Goal: Task Accomplishment & Management: Manage account settings

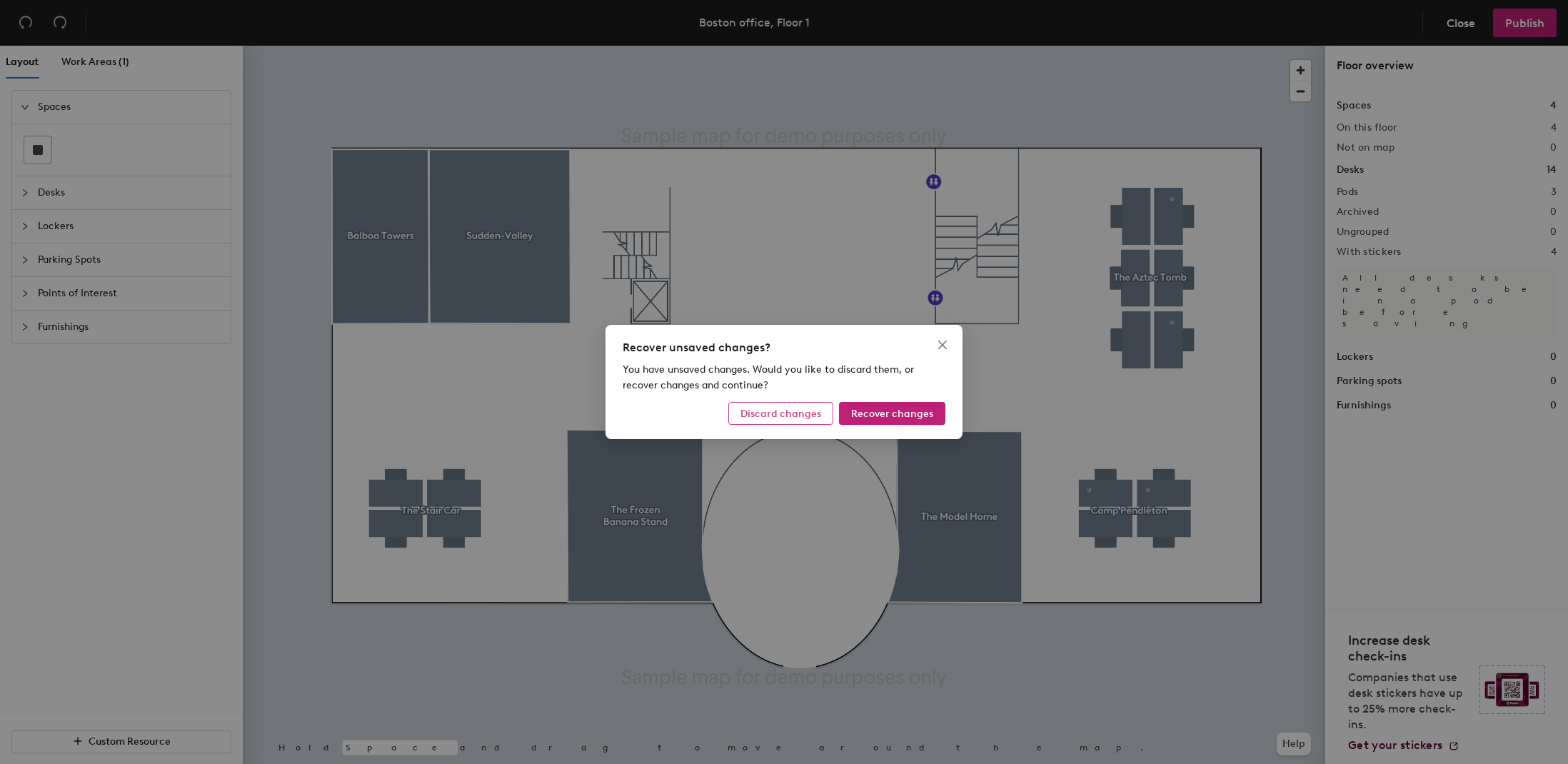
click at [794, 416] on span "Discard changes" at bounding box center [780, 413] width 81 height 12
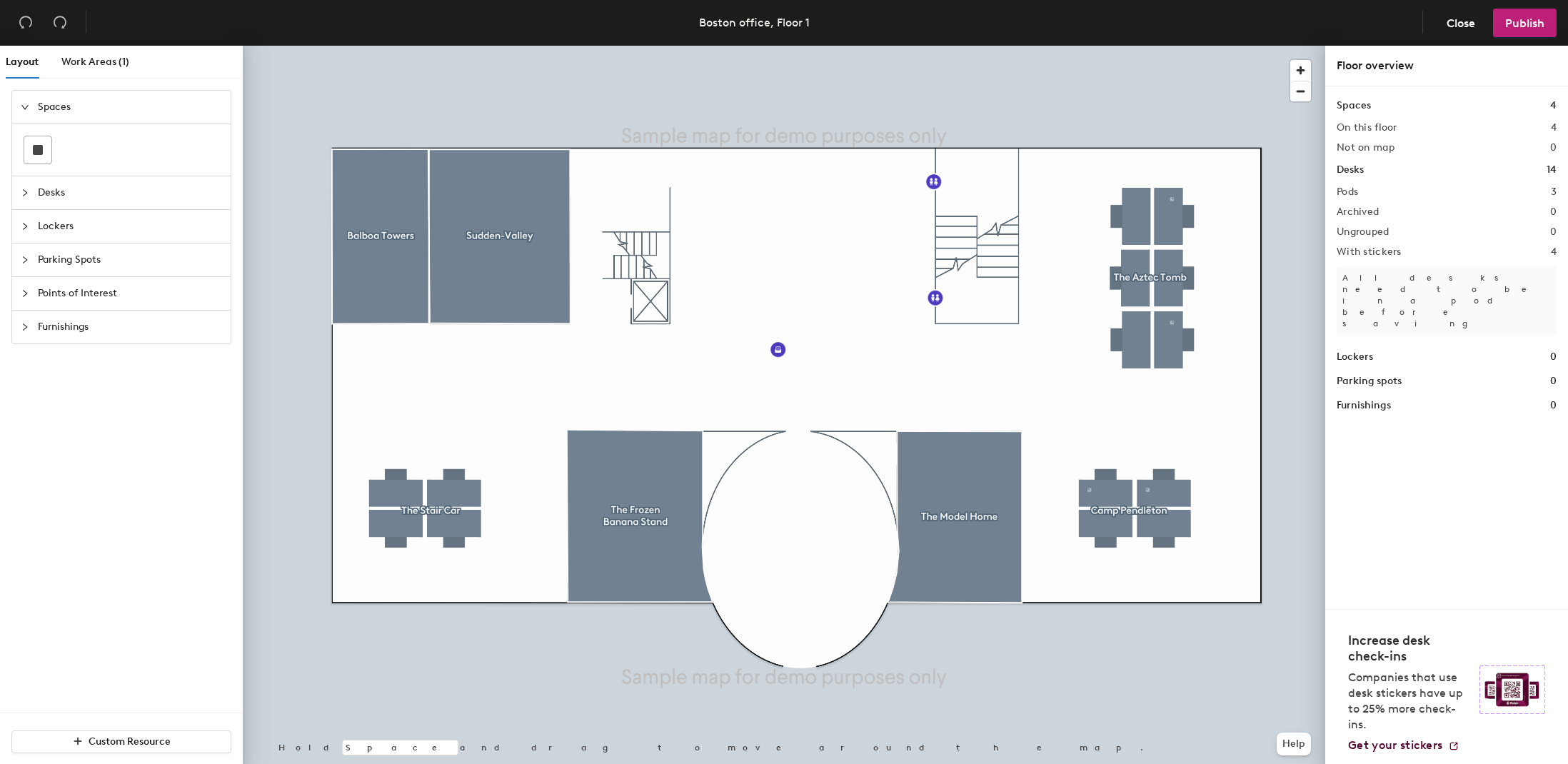
click at [58, 191] on span "Desks" at bounding box center [130, 193] width 184 height 33
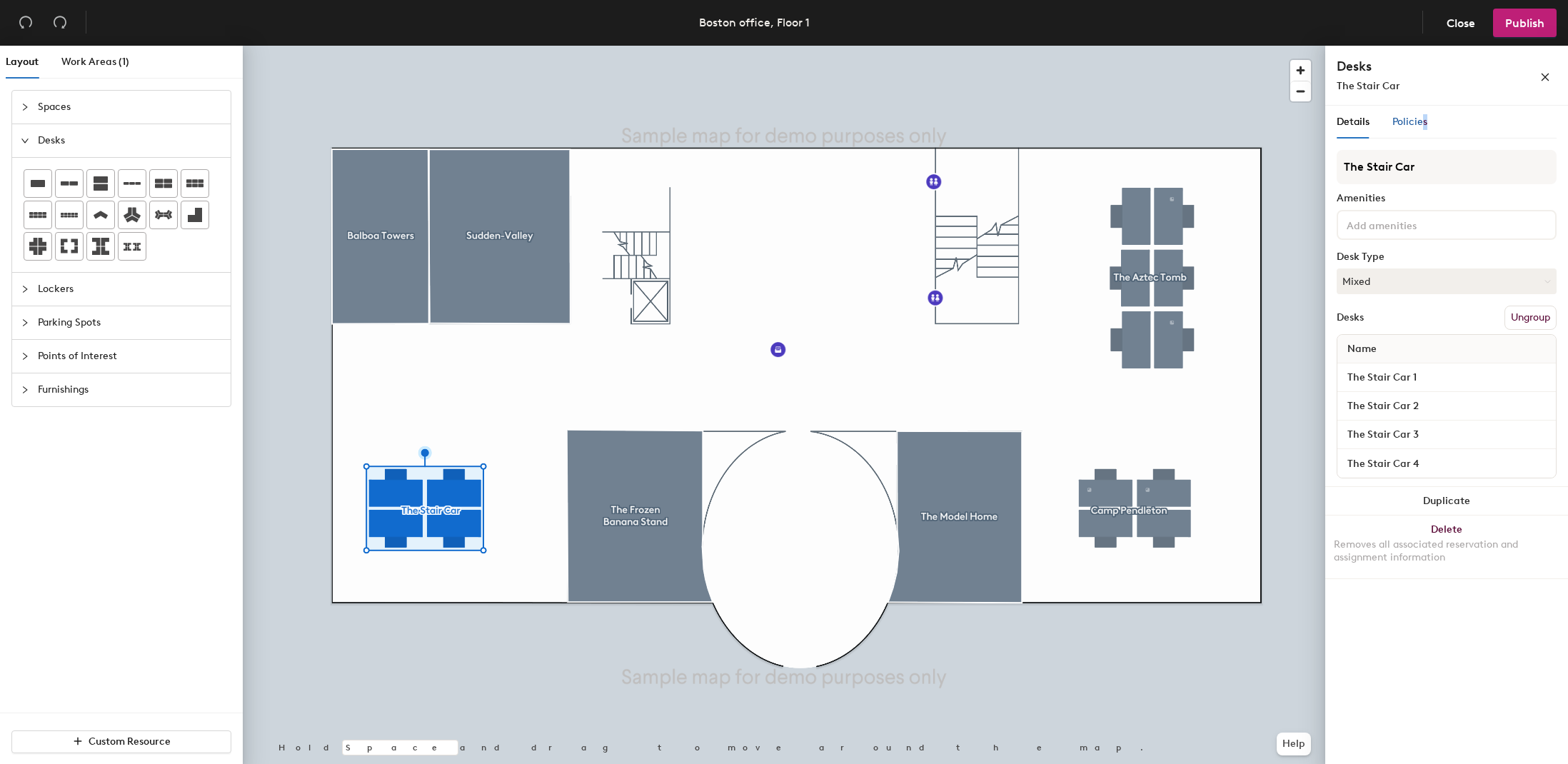
click at [1424, 122] on span "Policies" at bounding box center [1409, 122] width 35 height 12
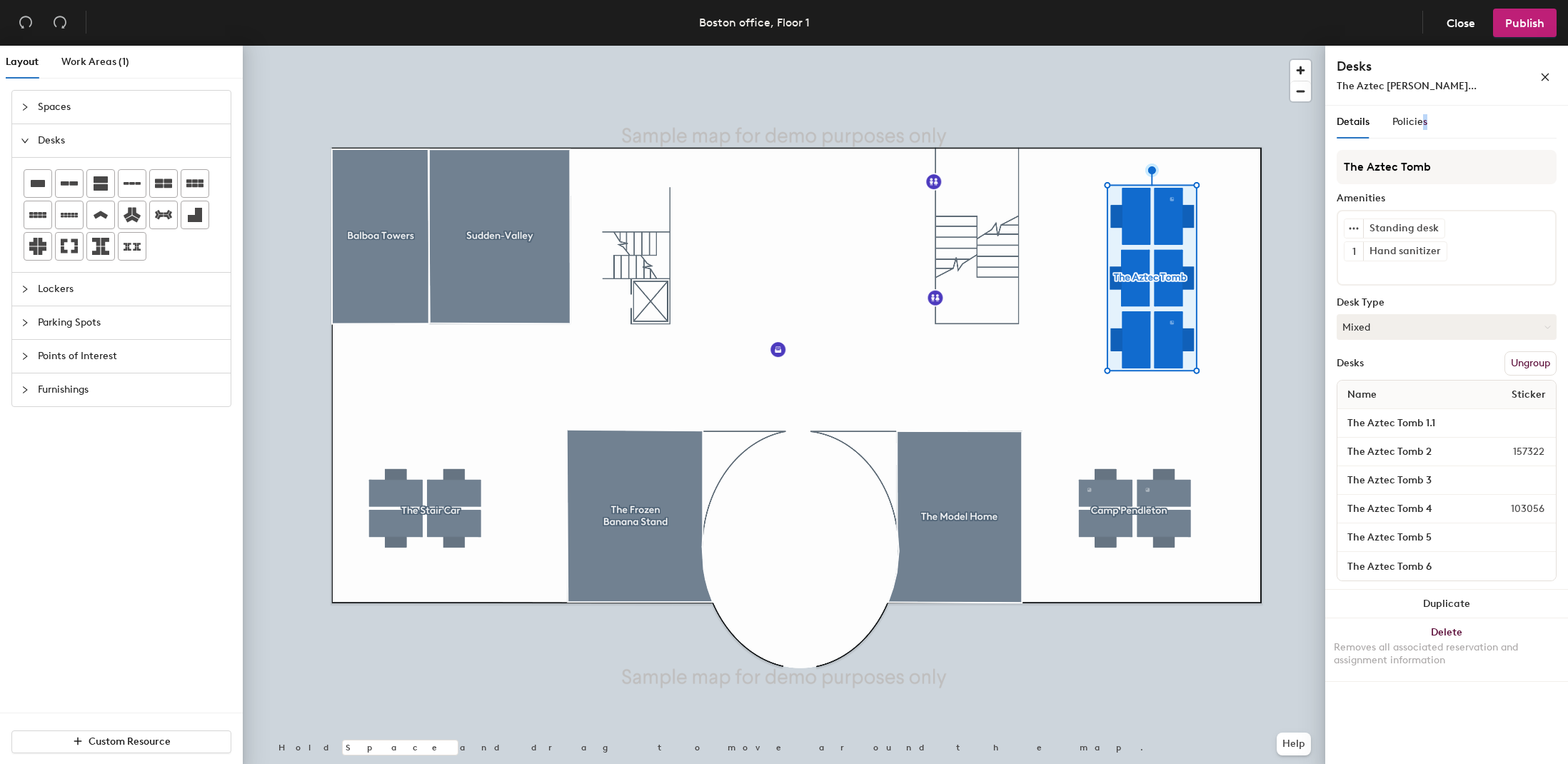
click at [1163, 46] on div at bounding box center [784, 46] width 1082 height 0
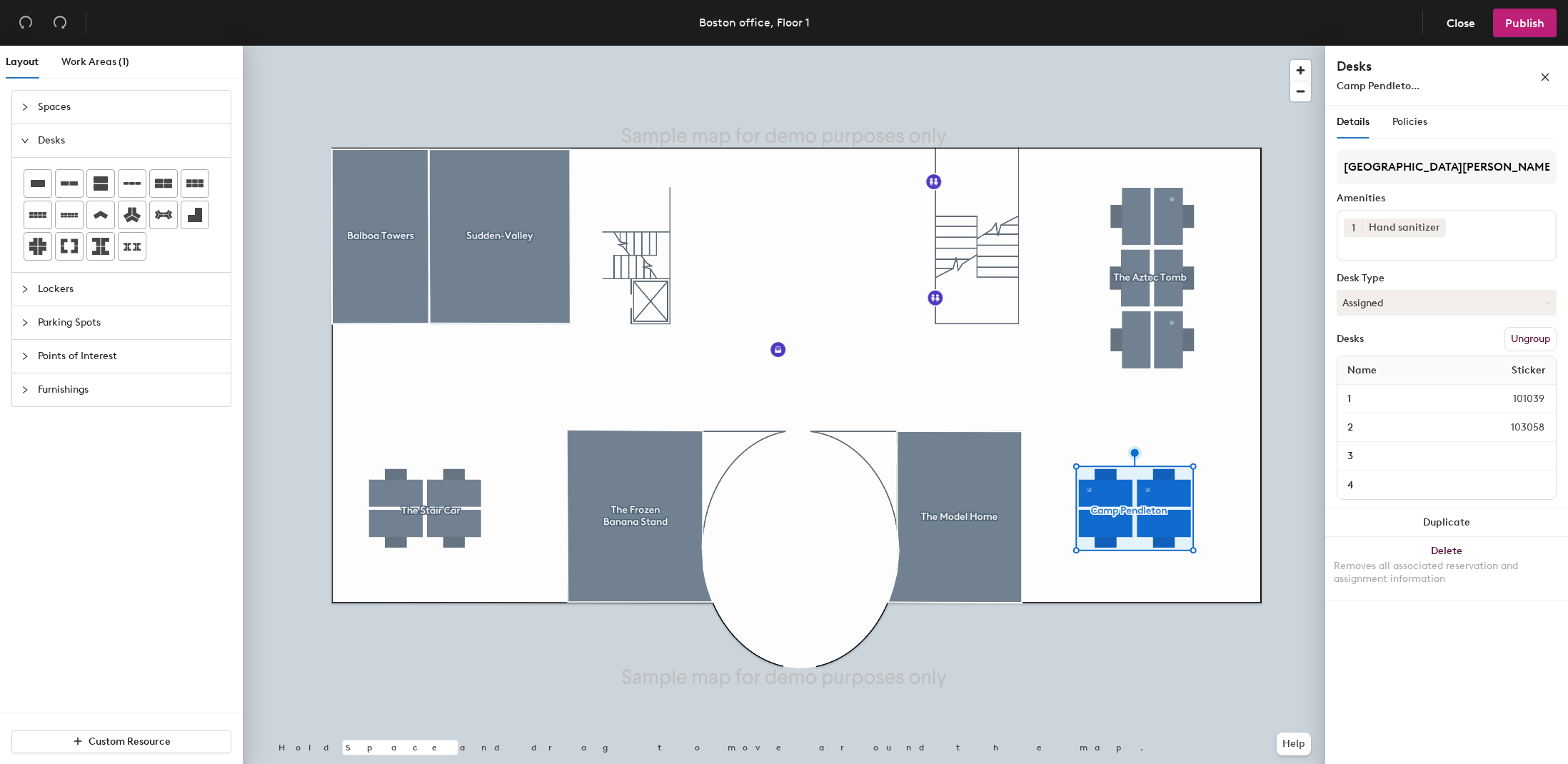
click at [1543, 402] on span "101039" at bounding box center [1515, 398] width 74 height 16
click at [1354, 399] on input "1" at bounding box center [1410, 399] width 139 height 20
click at [1539, 409] on div "1 101039" at bounding box center [1446, 398] width 219 height 29
click at [1546, 451] on input "3" at bounding box center [1446, 456] width 213 height 20
click at [1477, 25] on button "Close" at bounding box center [1460, 22] width 53 height 29
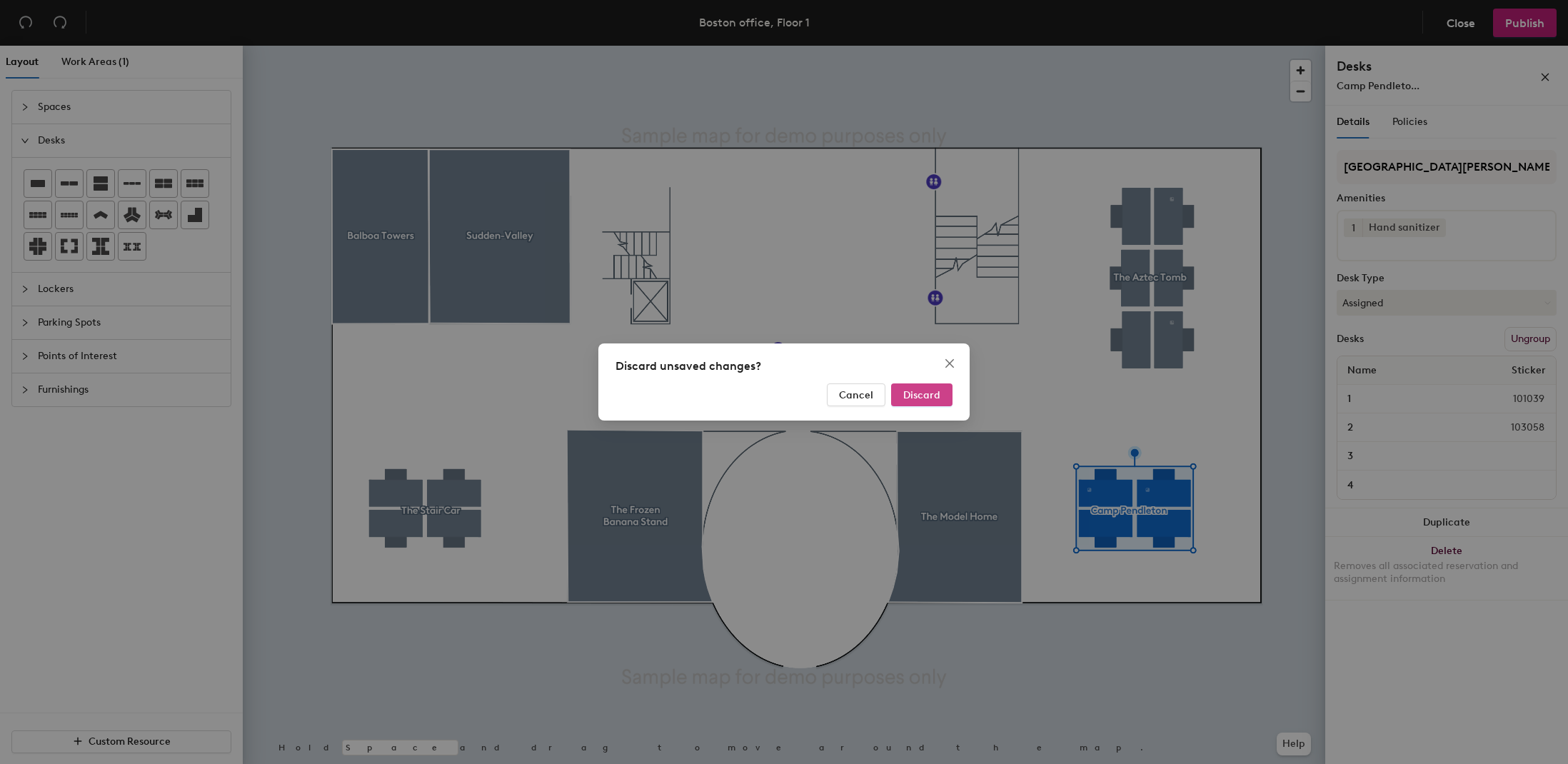
click at [921, 384] on button "Discard" at bounding box center [921, 395] width 61 height 23
